Goal: Task Accomplishment & Management: Use online tool/utility

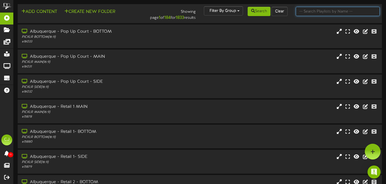
click at [322, 13] on input "text" at bounding box center [338, 11] width 84 height 9
type input "newtown"
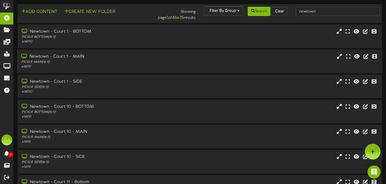
click at [111, 54] on div "Newtown - Court 1 - MAIN" at bounding box center [93, 57] width 144 height 6
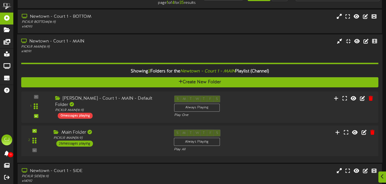
scroll to position [23, 0]
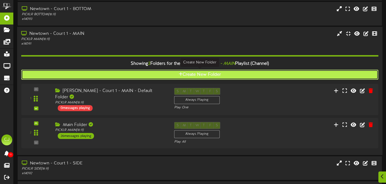
click at [179, 75] on icon at bounding box center [181, 74] width 4 height 4
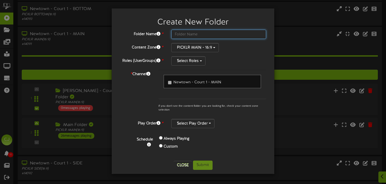
click at [186, 36] on input "text" at bounding box center [218, 34] width 95 height 9
type input "Newtown EVENT MAIN"
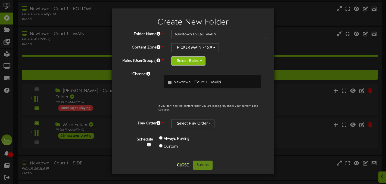
click at [201, 60] on button "Select Roles" at bounding box center [188, 60] width 34 height 9
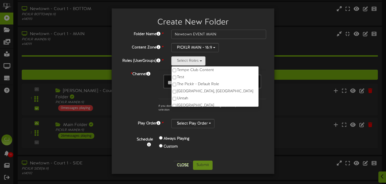
scroll to position [306, 0]
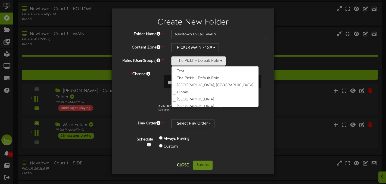
click at [253, 124] on div "Select Play Order" at bounding box center [218, 123] width 95 height 9
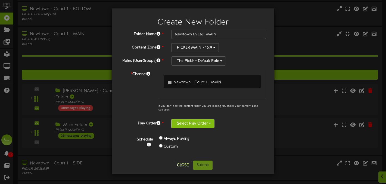
click at [203, 122] on button "Select Play Order" at bounding box center [192, 123] width 43 height 9
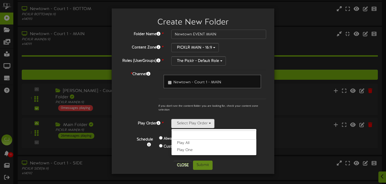
click at [199, 143] on label "Play All" at bounding box center [214, 143] width 85 height 7
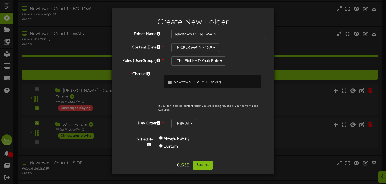
click at [239, 125] on div "Play All Play All Play One" at bounding box center [218, 123] width 95 height 9
click at [202, 165] on button "Submit" at bounding box center [203, 165] width 20 height 9
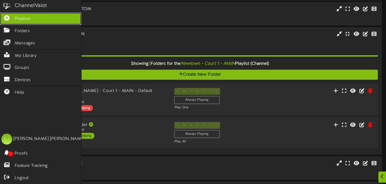
click at [26, 16] on span "Playlists" at bounding box center [23, 19] width 16 height 6
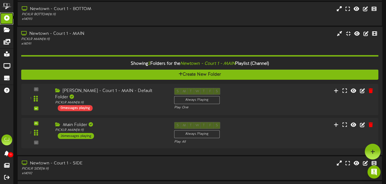
scroll to position [0, 0]
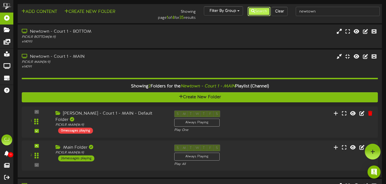
click at [255, 11] on button "Search" at bounding box center [259, 11] width 23 height 9
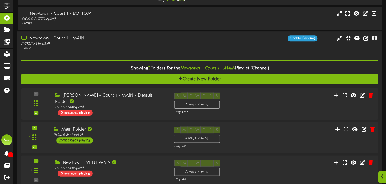
scroll to position [29, 0]
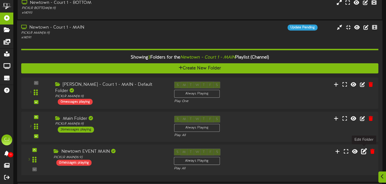
click at [366, 150] on icon at bounding box center [364, 151] width 6 height 6
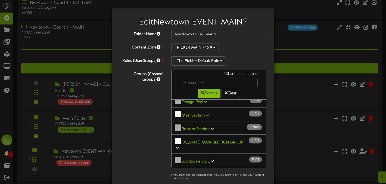
scroll to position [0, 0]
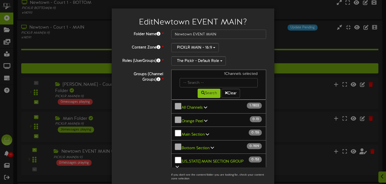
drag, startPoint x: 204, startPoint y: 106, endPoint x: 212, endPoint y: 127, distance: 23.2
click at [204, 106] on icon at bounding box center [205, 107] width 3 height 4
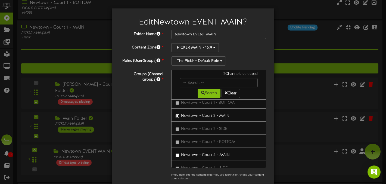
scroll to position [29, 0]
click at [177, 116] on label "Newtown - Court 2 - MAIN" at bounding box center [203, 114] width 54 height 7
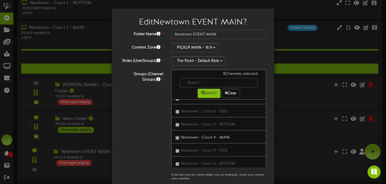
scroll to position [13070, 0]
click at [177, 108] on link "Newtown - Court 10 - MAIN" at bounding box center [218, 106] width 95 height 13
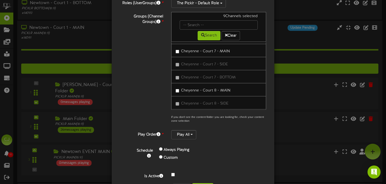
scroll to position [79, 0]
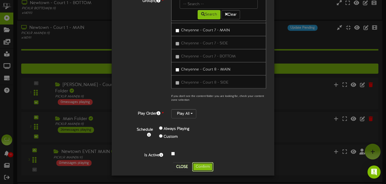
click at [199, 165] on button "Confirm" at bounding box center [202, 166] width 21 height 9
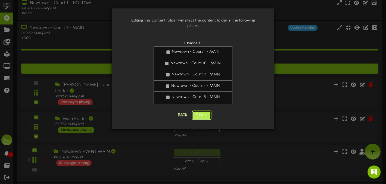
click at [204, 110] on button "Submit" at bounding box center [202, 114] width 20 height 9
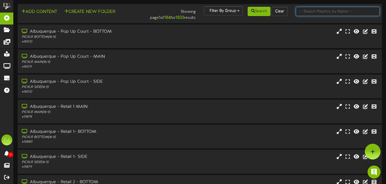
click at [321, 11] on input "text" at bounding box center [338, 11] width 84 height 9
type input "newtown"
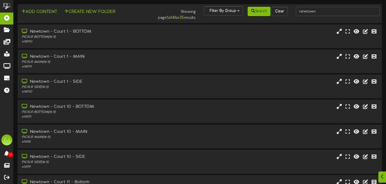
scroll to position [0, 0]
click at [191, 61] on div "Newtown - Court 1 - MAIN PICKLR MAIN ( 16:9 ) # 14091" at bounding box center [200, 61] width 366 height 16
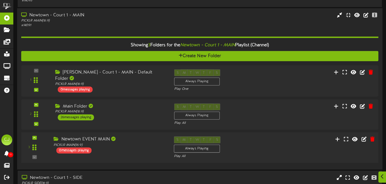
scroll to position [45, 0]
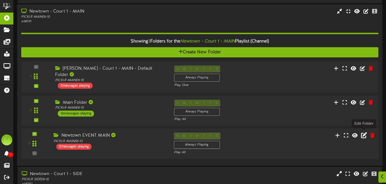
click at [365, 134] on icon at bounding box center [364, 135] width 6 height 6
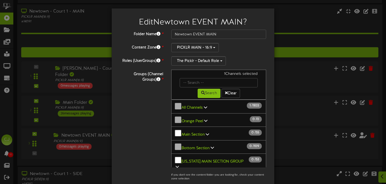
scroll to position [38, 0]
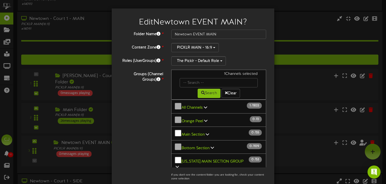
drag, startPoint x: 203, startPoint y: 107, endPoint x: 232, endPoint y: 123, distance: 33.1
click at [204, 107] on icon at bounding box center [205, 107] width 3 height 4
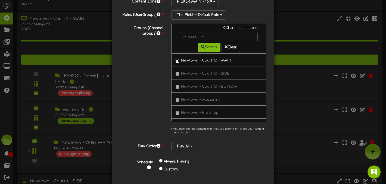
scroll to position [79, 0]
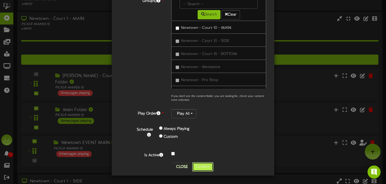
click at [202, 168] on button "Confirm" at bounding box center [202, 166] width 21 height 9
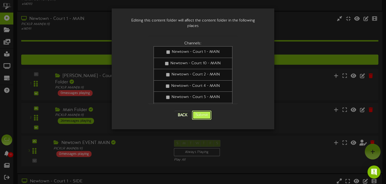
click at [200, 111] on button "Submit" at bounding box center [202, 114] width 20 height 9
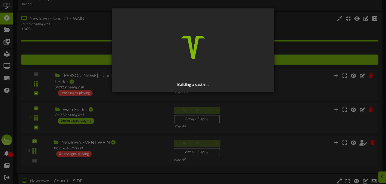
scroll to position [38, 0]
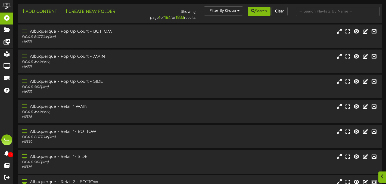
scroll to position [3, 0]
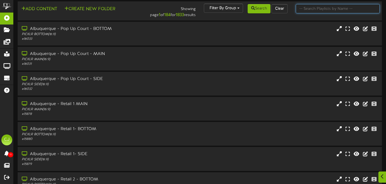
click at [324, 9] on input "text" at bounding box center [338, 8] width 84 height 9
type input "newtown"
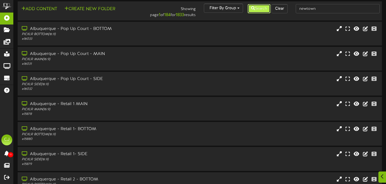
click at [260, 12] on button "Search" at bounding box center [259, 8] width 23 height 9
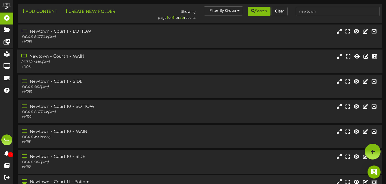
click at [175, 55] on div "Newtown - Court 1 - MAIN PICKLR MAIN ( 16:9 ) # 14091" at bounding box center [200, 62] width 366 height 16
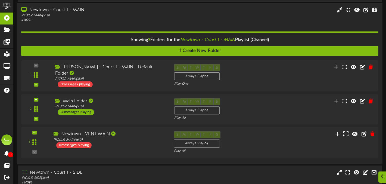
scroll to position [48, 0]
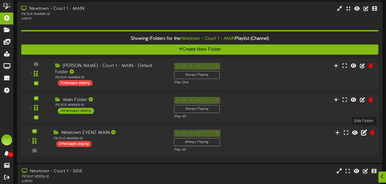
click at [364, 131] on icon at bounding box center [364, 133] width 6 height 6
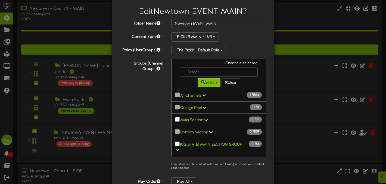
scroll to position [11, 0]
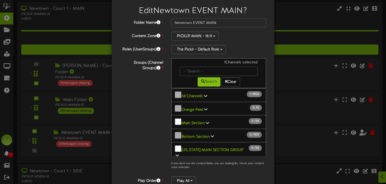
click at [205, 94] on icon at bounding box center [205, 96] width 3 height 4
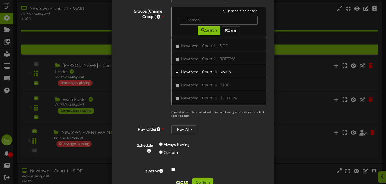
scroll to position [79, 0]
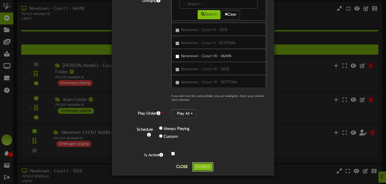
click at [204, 167] on button "Confirm" at bounding box center [202, 166] width 21 height 9
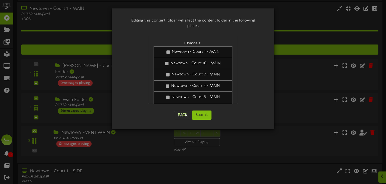
scroll to position [0, 0]
click at [201, 110] on button "Submit" at bounding box center [202, 114] width 20 height 9
